Goal: Task Accomplishment & Management: Use online tool/utility

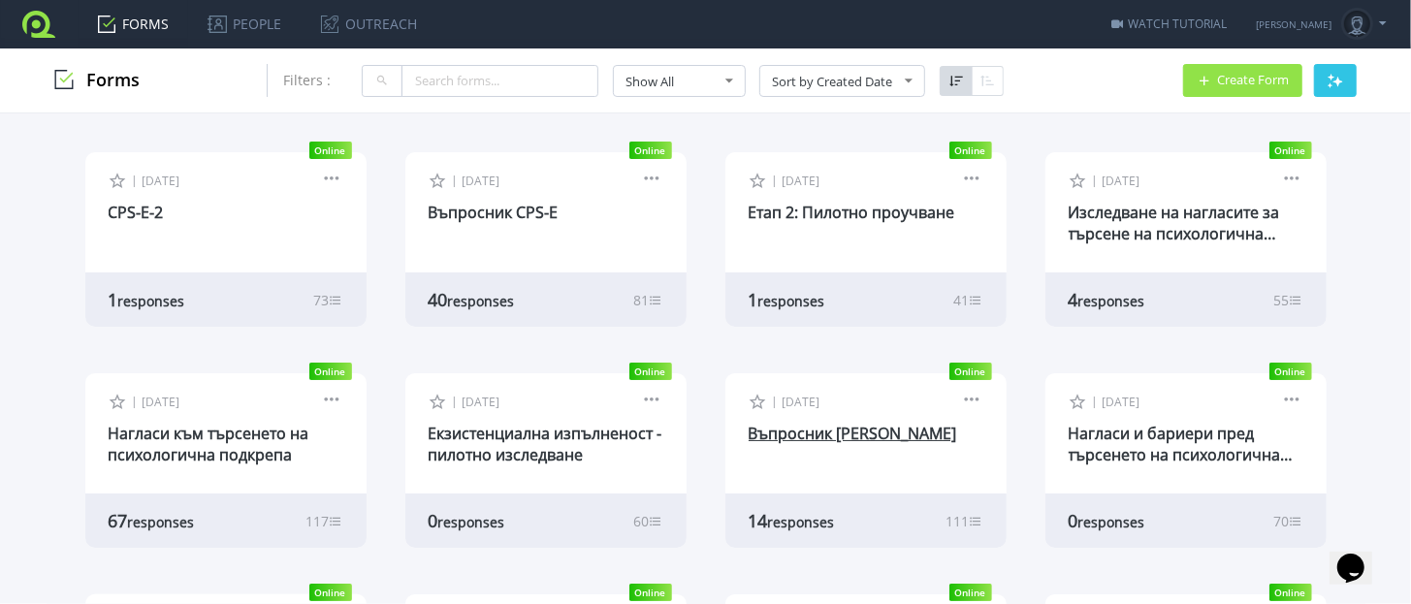
click at [800, 438] on link "Въпросник [PERSON_NAME]" at bounding box center [853, 433] width 209 height 21
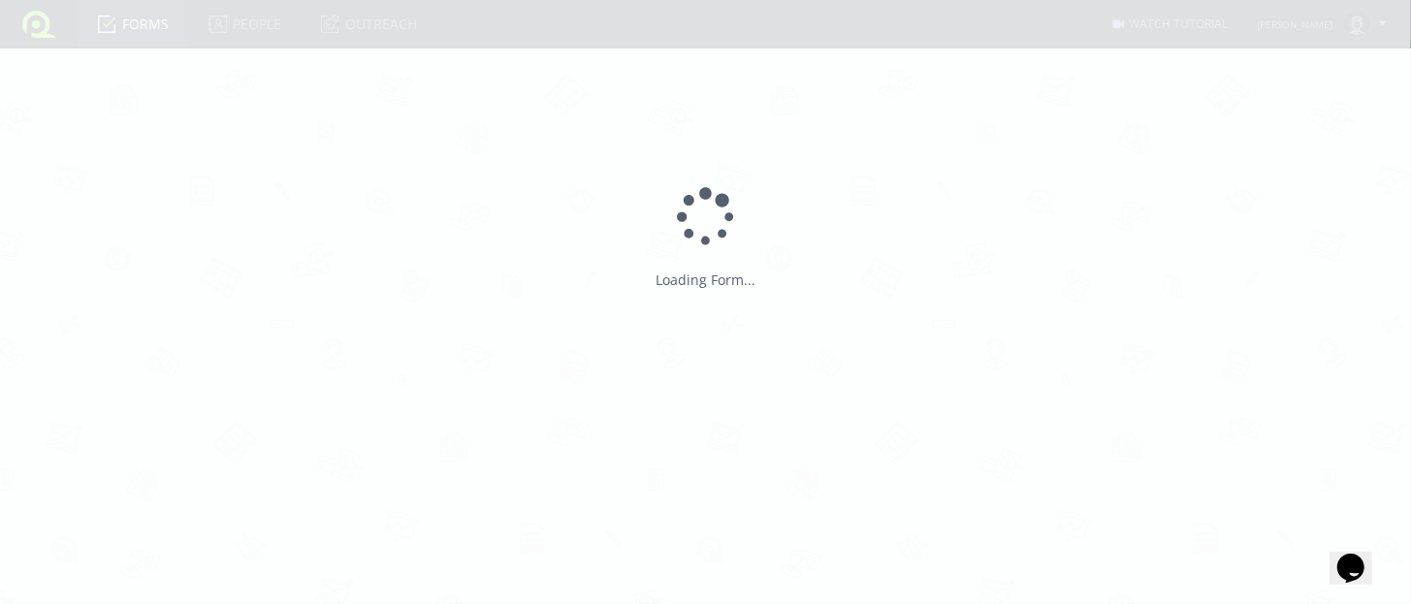
type input "Въпросник [PERSON_NAME]"
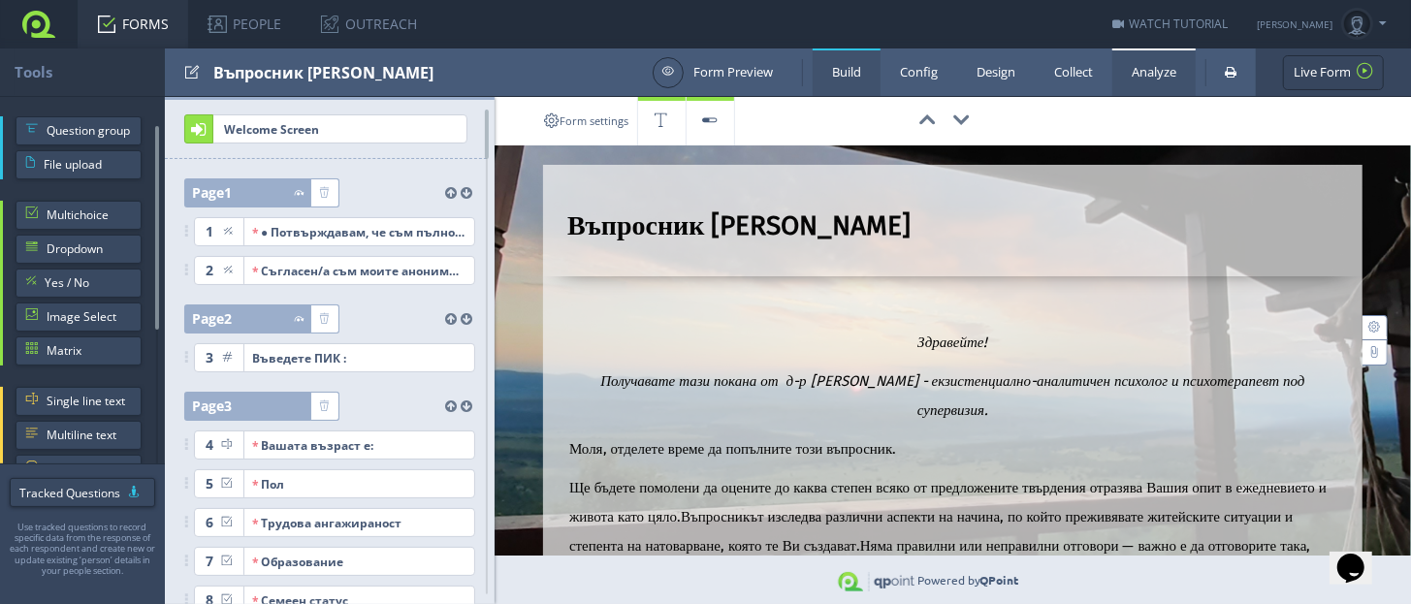
click at [1128, 82] on link "Analyze" at bounding box center [1154, 73] width 83 height 48
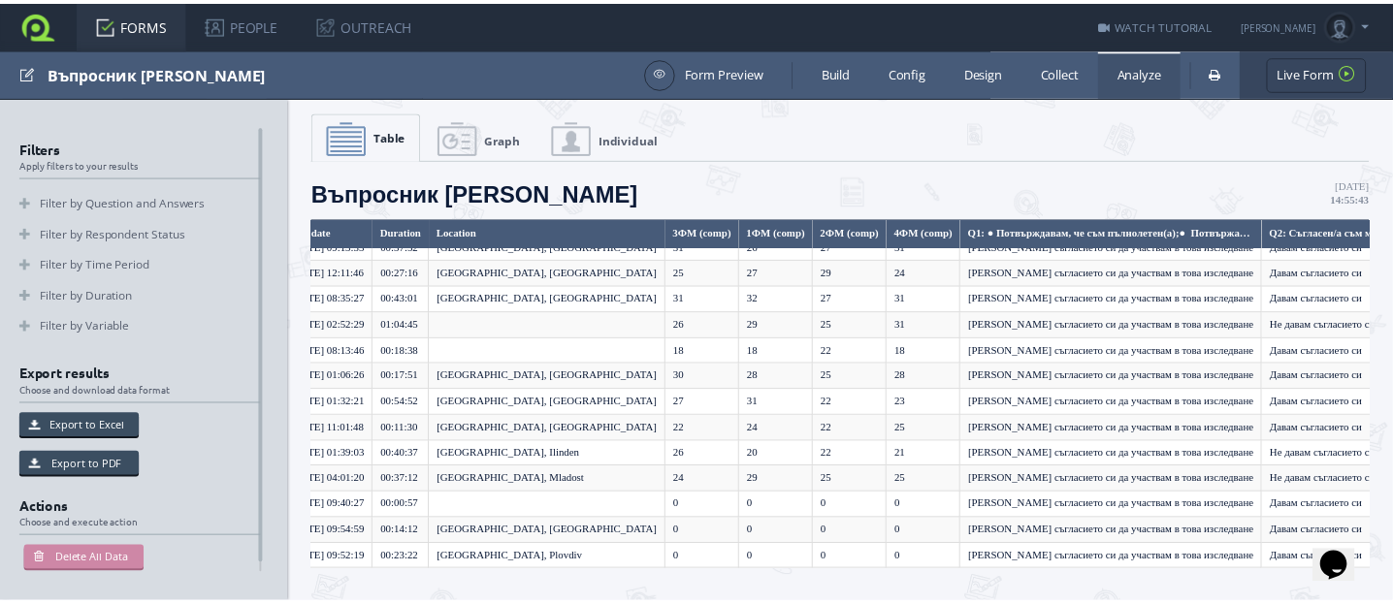
scroll to position [56, 0]
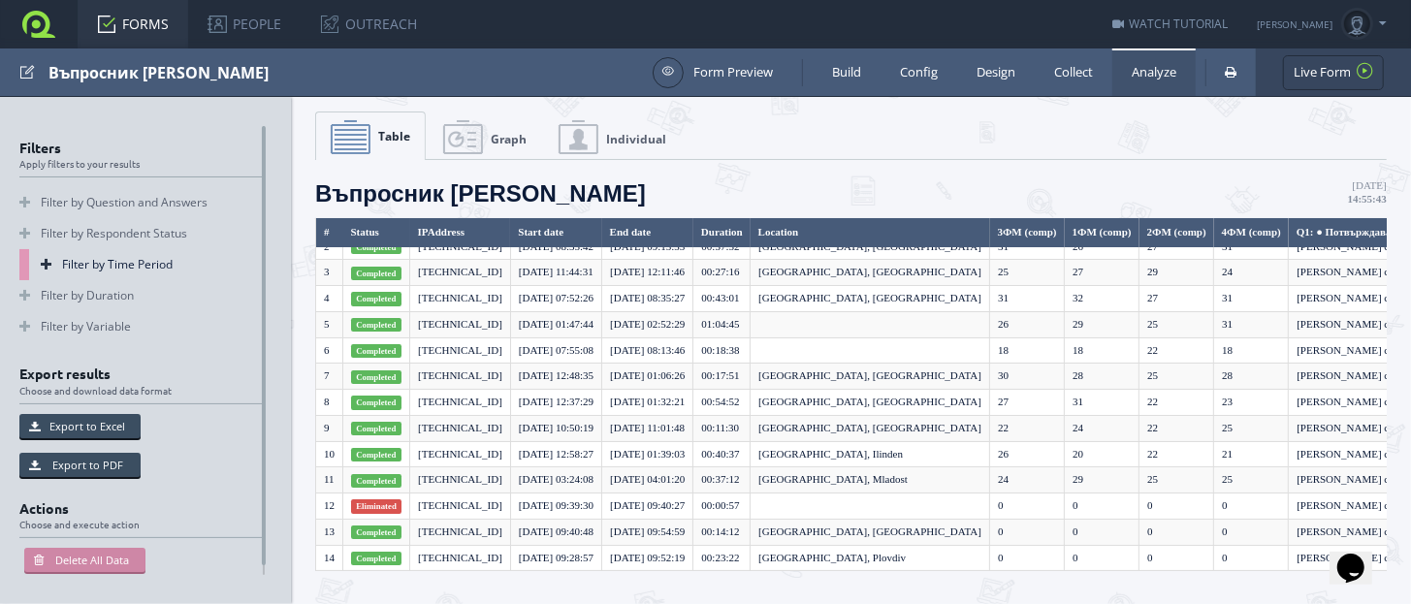
click at [90, 267] on link "Filter by Time Period" at bounding box center [141, 264] width 244 height 31
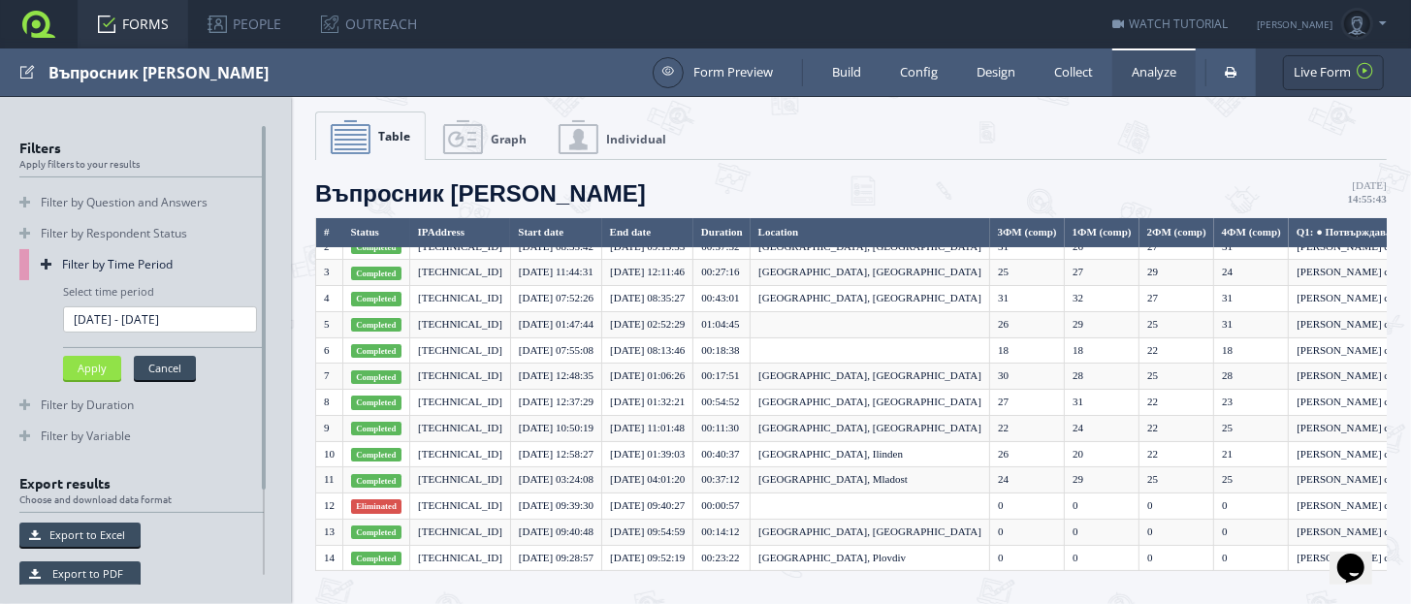
type input "15.8.2025"
type input "21.8.2025"
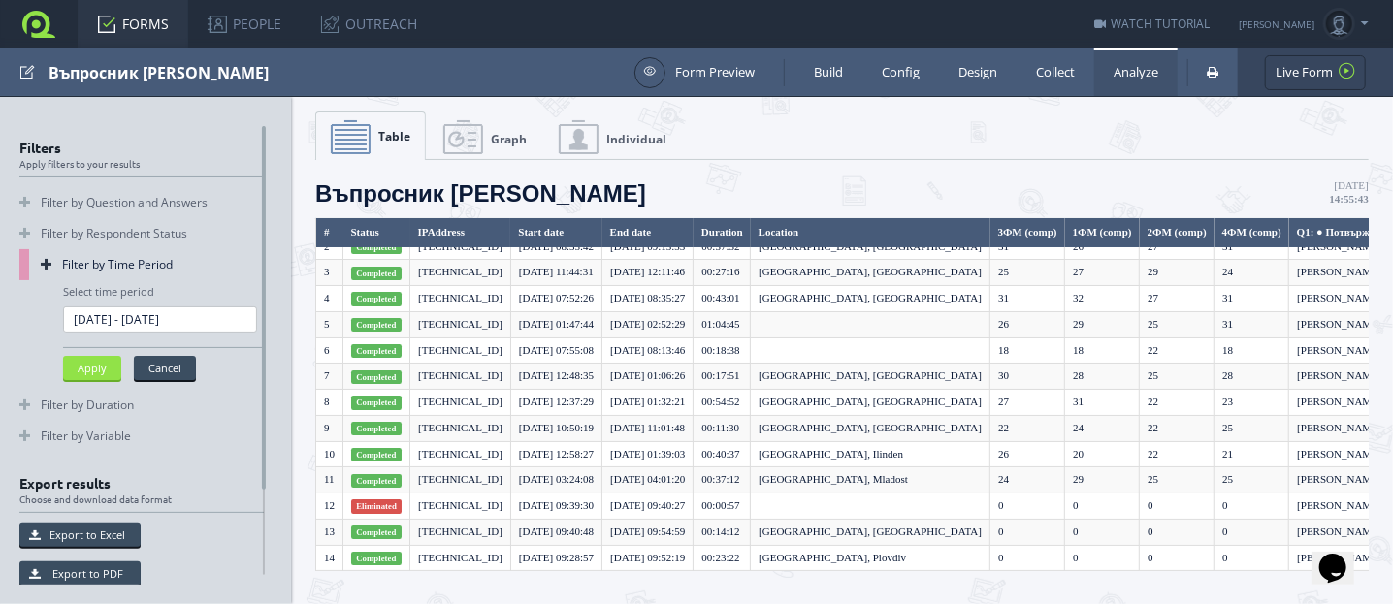
click at [81, 319] on input "15.8.2025 - 21.8.2025" at bounding box center [160, 320] width 194 height 26
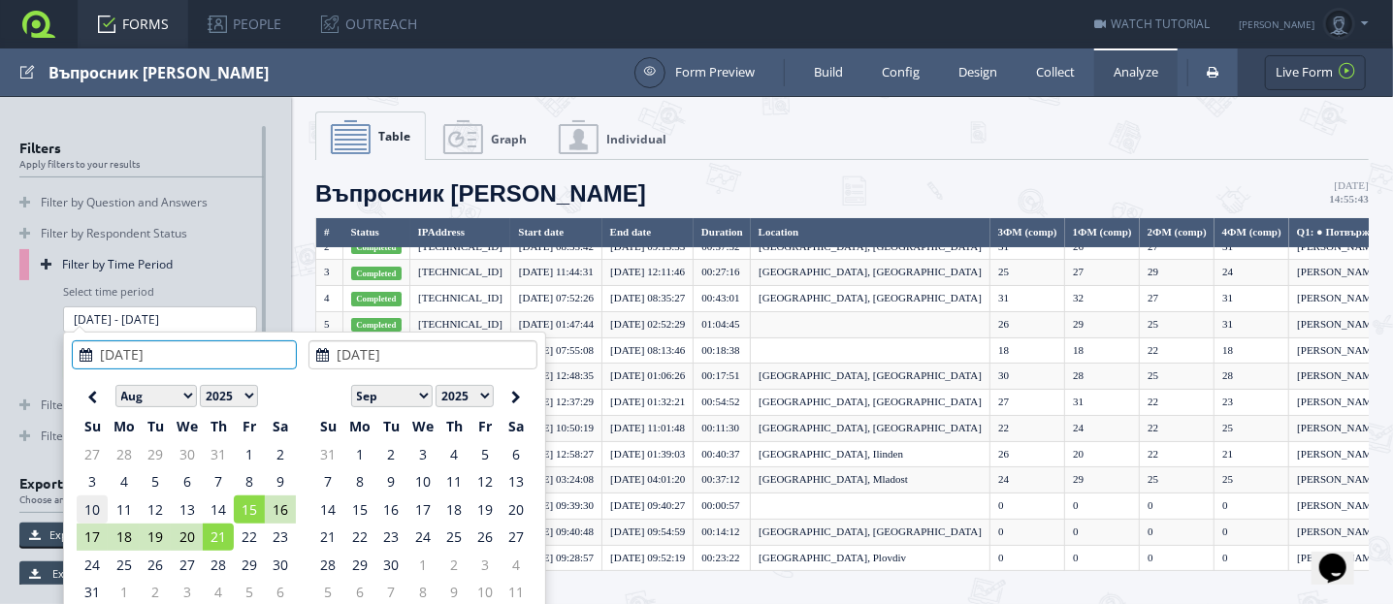
type input "10.8.2025"
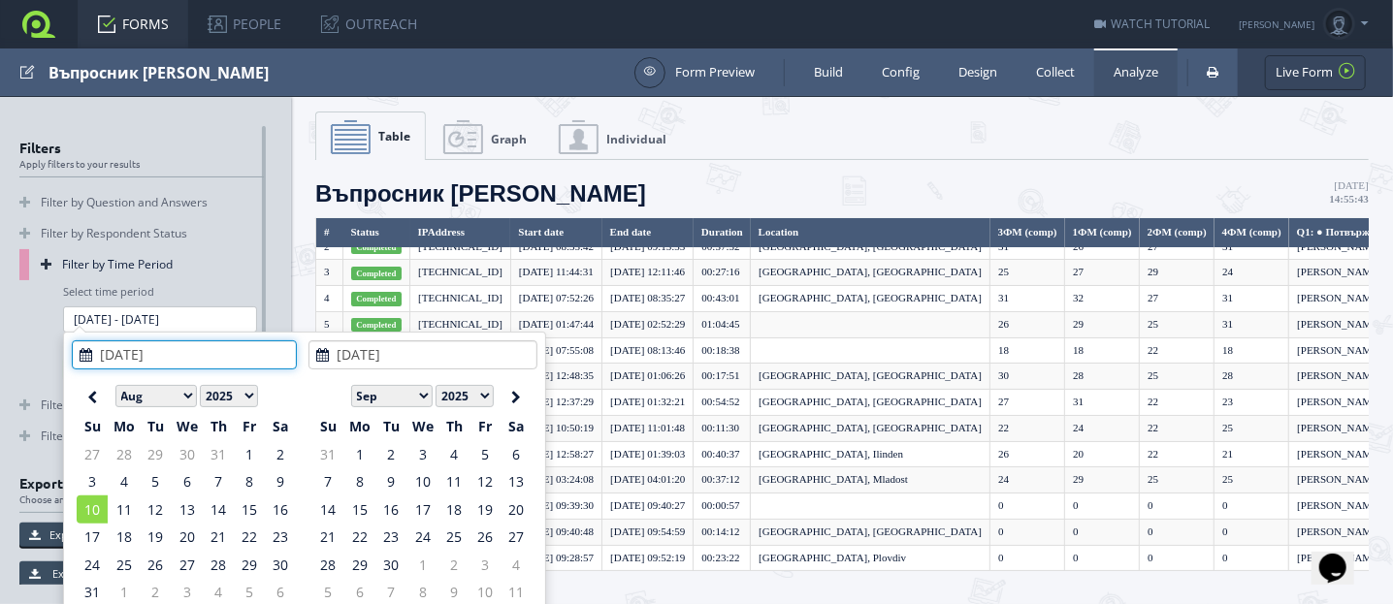
click at [121, 353] on input "10.8.2025" at bounding box center [184, 355] width 225 height 29
type input "10.8.2025"
click at [157, 311] on input "15.8.2025 - 21.8.2025" at bounding box center [160, 320] width 194 height 26
click at [364, 352] on input "10.8.2025" at bounding box center [422, 355] width 229 height 29
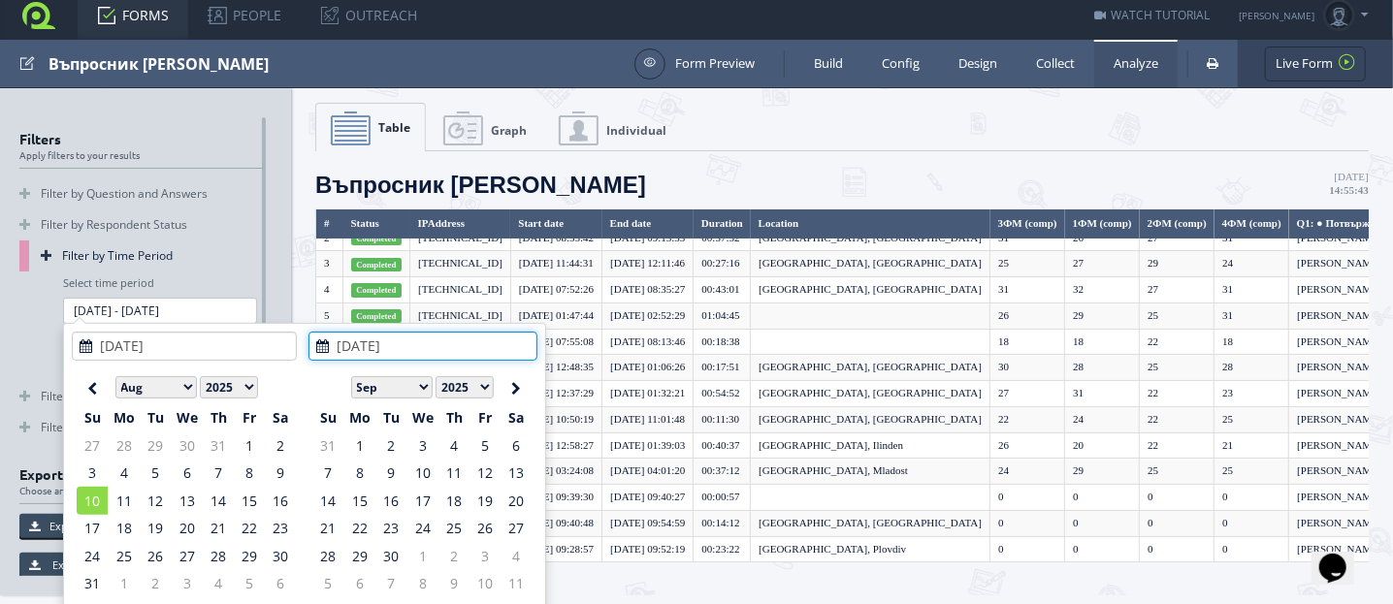
scroll to position [12, 0]
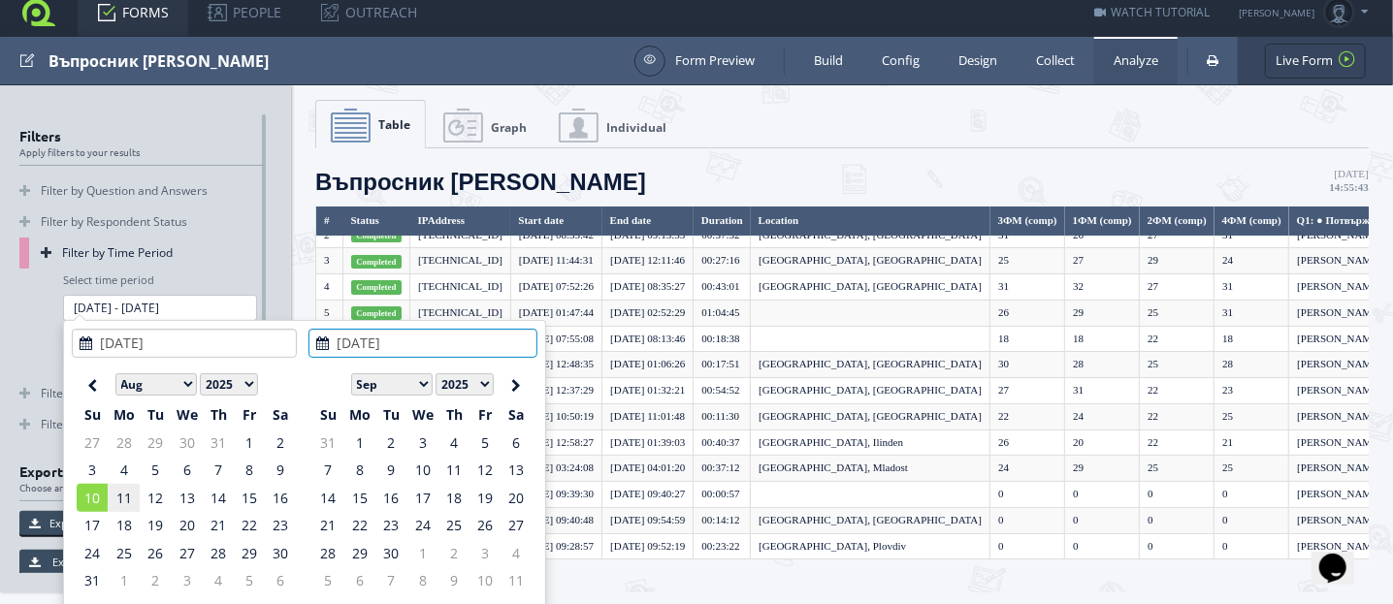
type input "10.8.2025 - 11.8.2025"
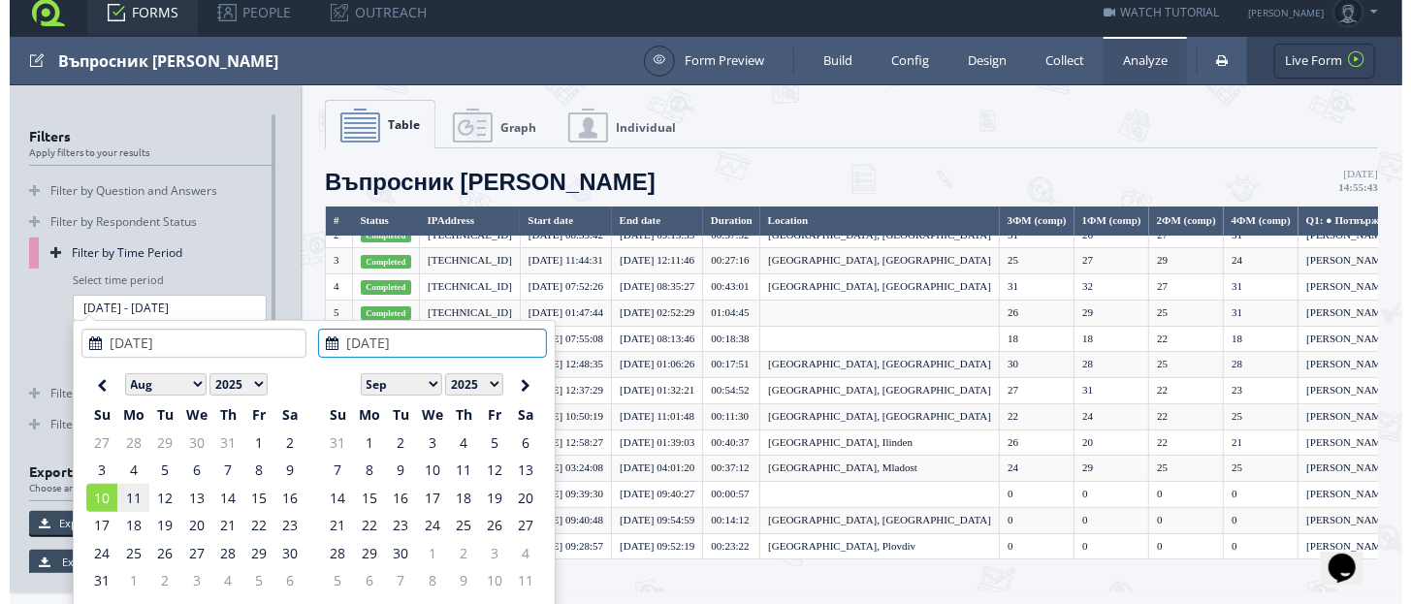
scroll to position [0, 0]
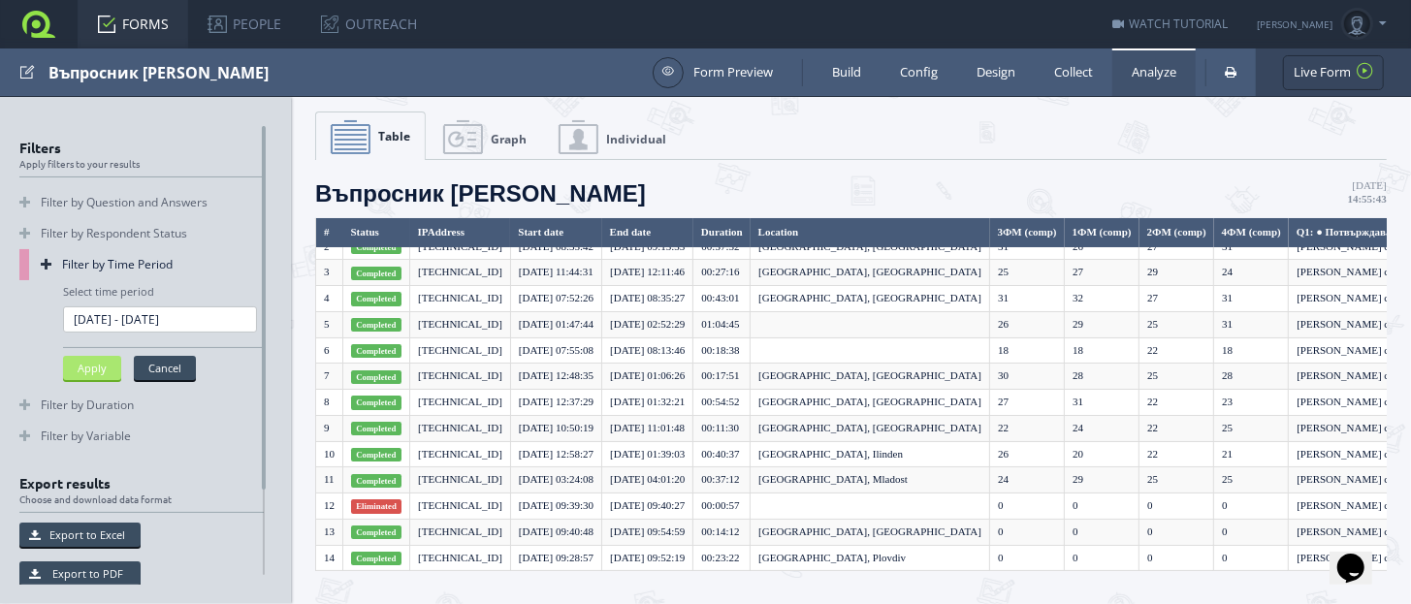
click at [101, 373] on button "Apply" at bounding box center [92, 368] width 58 height 24
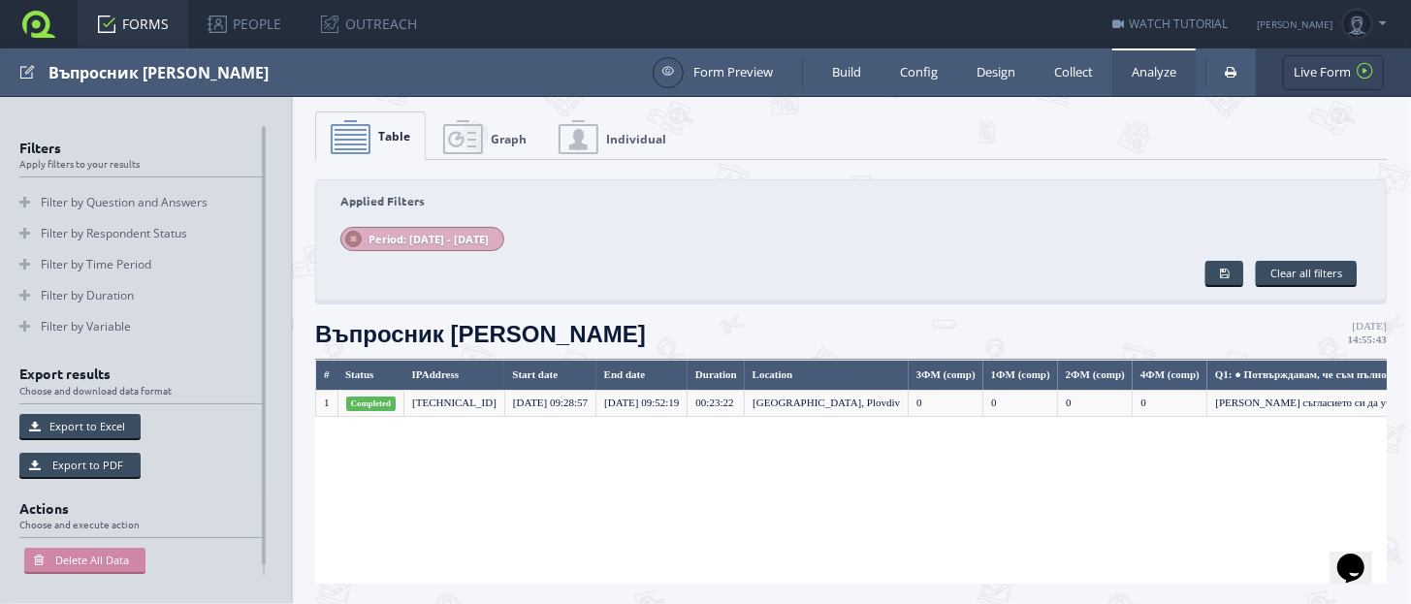
click at [507, 142] on span "Graph" at bounding box center [509, 139] width 36 height 16
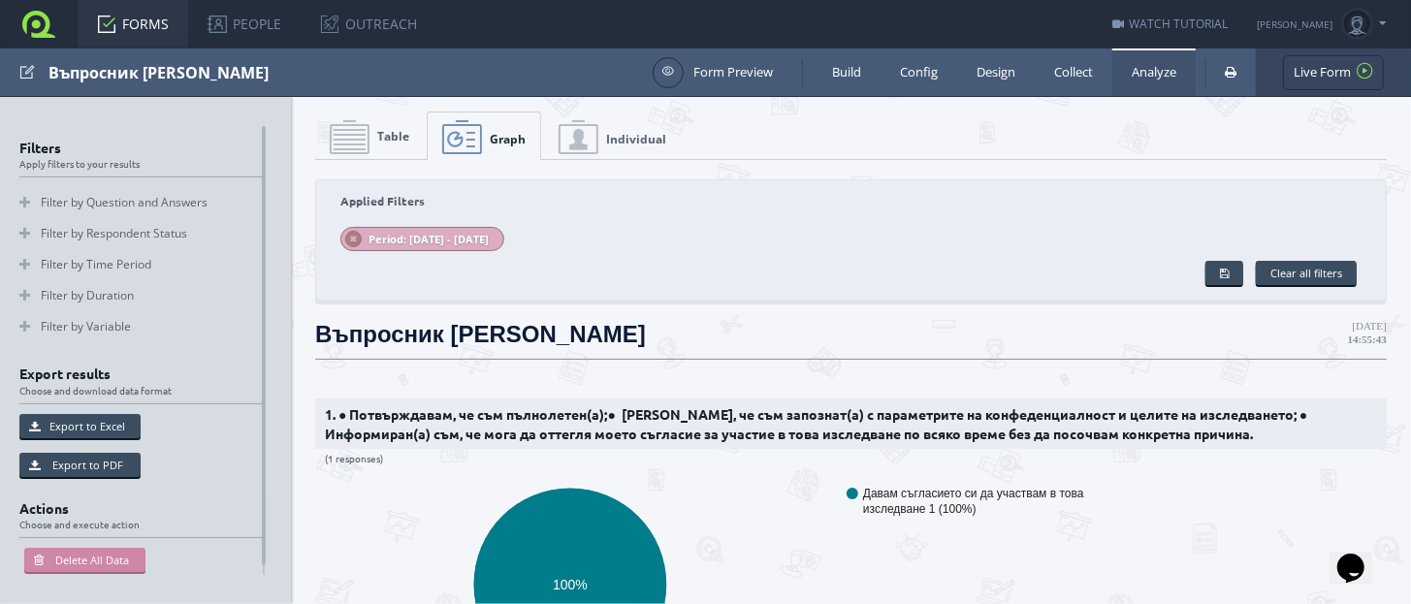
click at [614, 134] on span "Individual" at bounding box center [636, 139] width 60 height 16
type input "1"
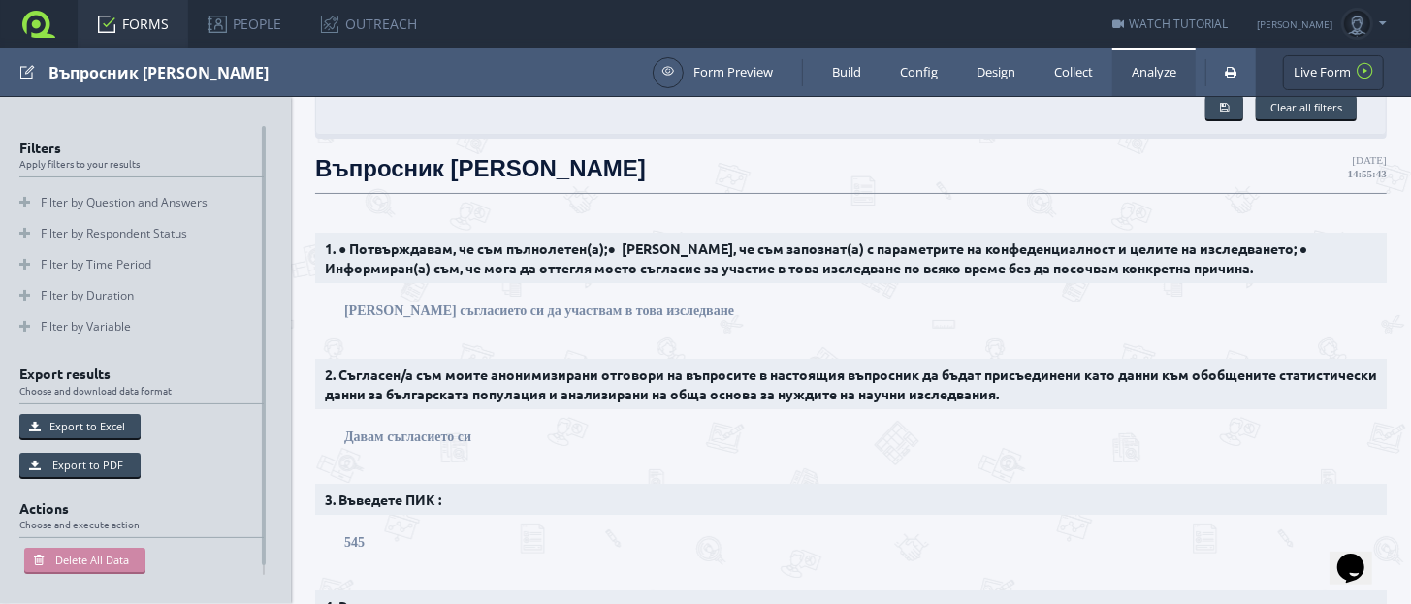
scroll to position [606, 0]
